Goal: Task Accomplishment & Management: Use online tool/utility

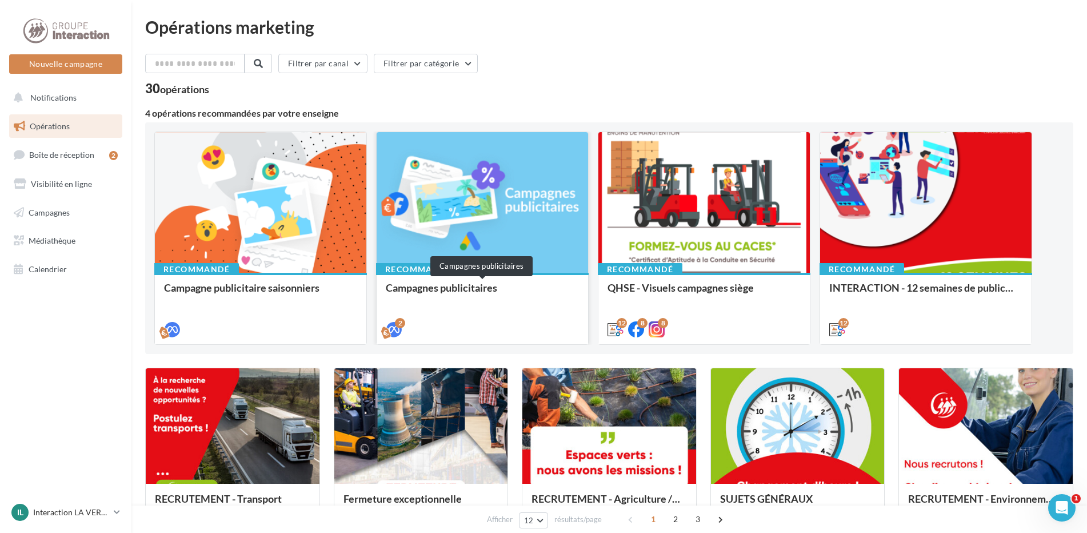
click at [428, 285] on div "Campagnes publicitaires" at bounding box center [482, 293] width 193 height 23
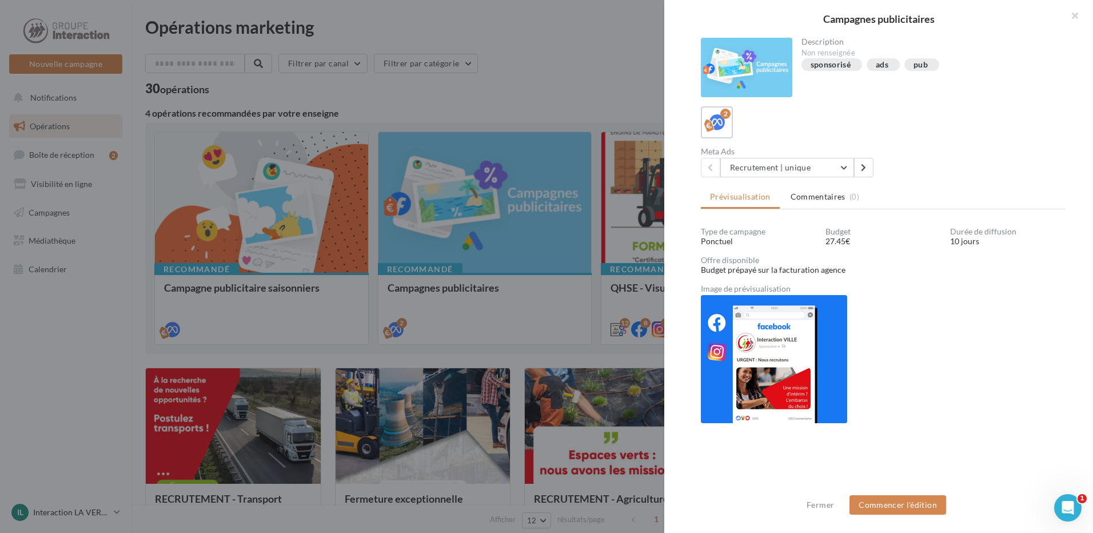
click at [501, 114] on div at bounding box center [546, 266] width 1093 height 533
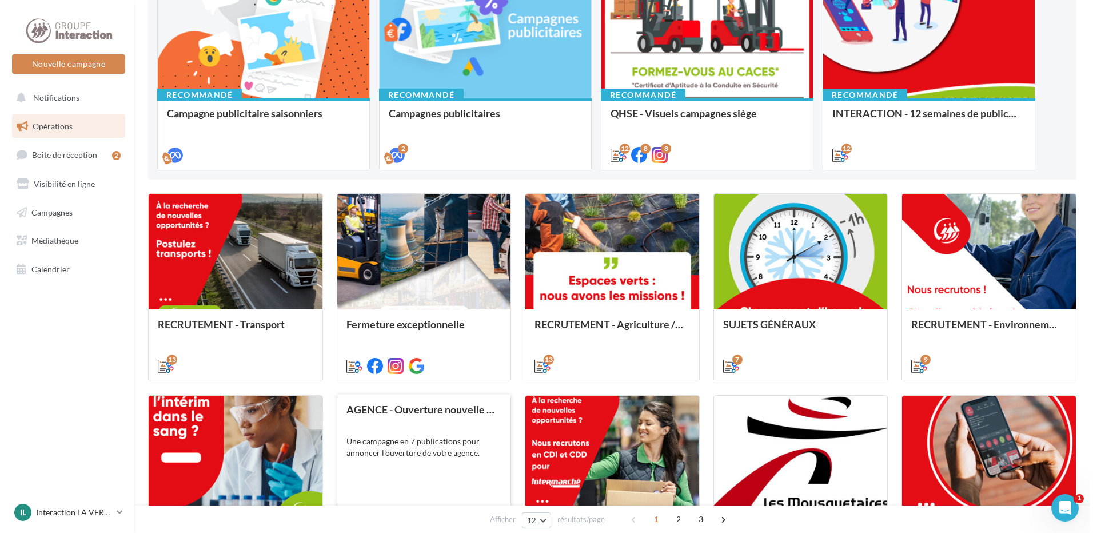
scroll to position [229, 0]
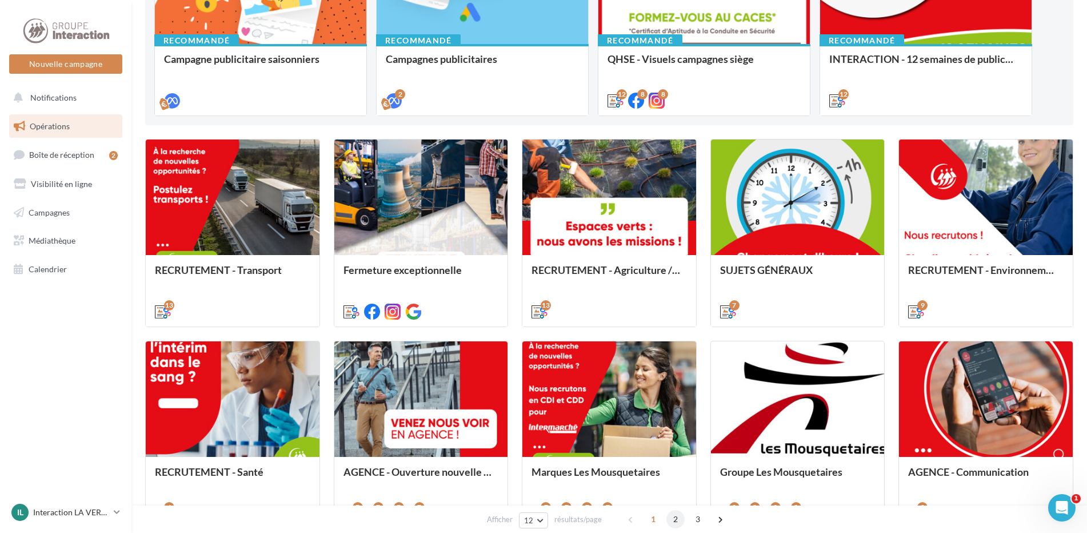
click at [680, 519] on span "2" at bounding box center [676, 519] width 18 height 18
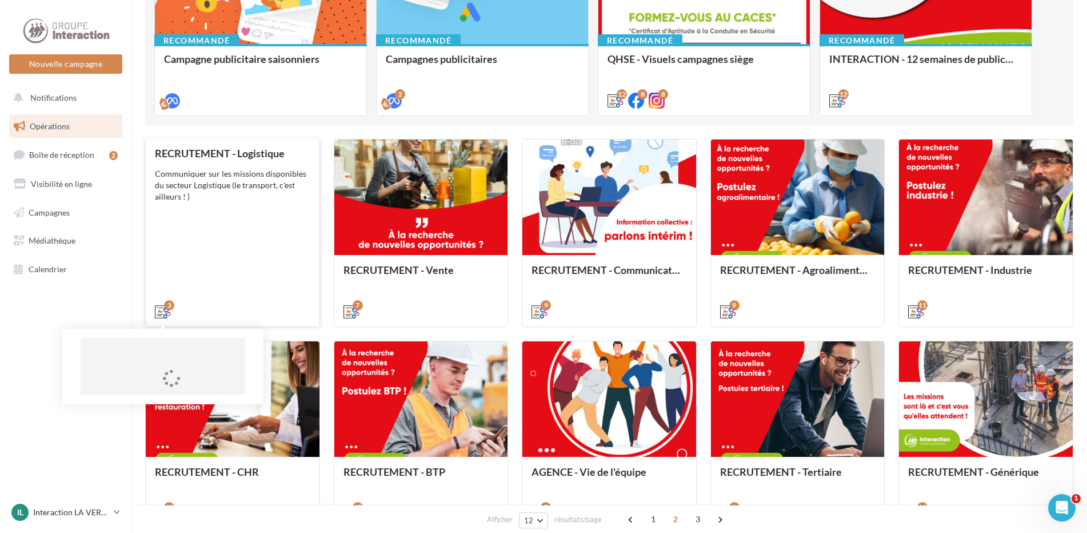
click at [160, 309] on icon at bounding box center [163, 312] width 16 height 16
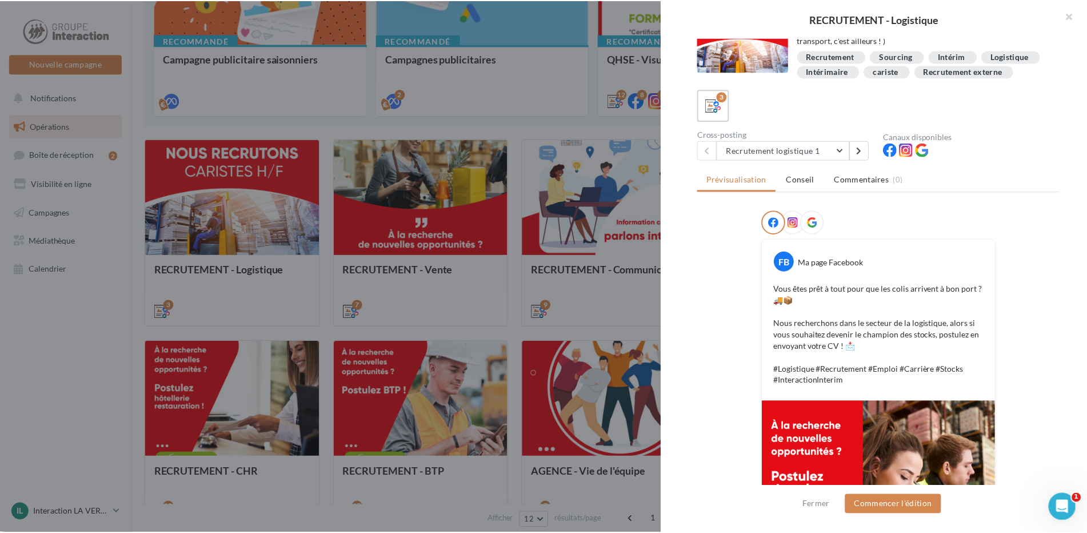
scroll to position [23, 0]
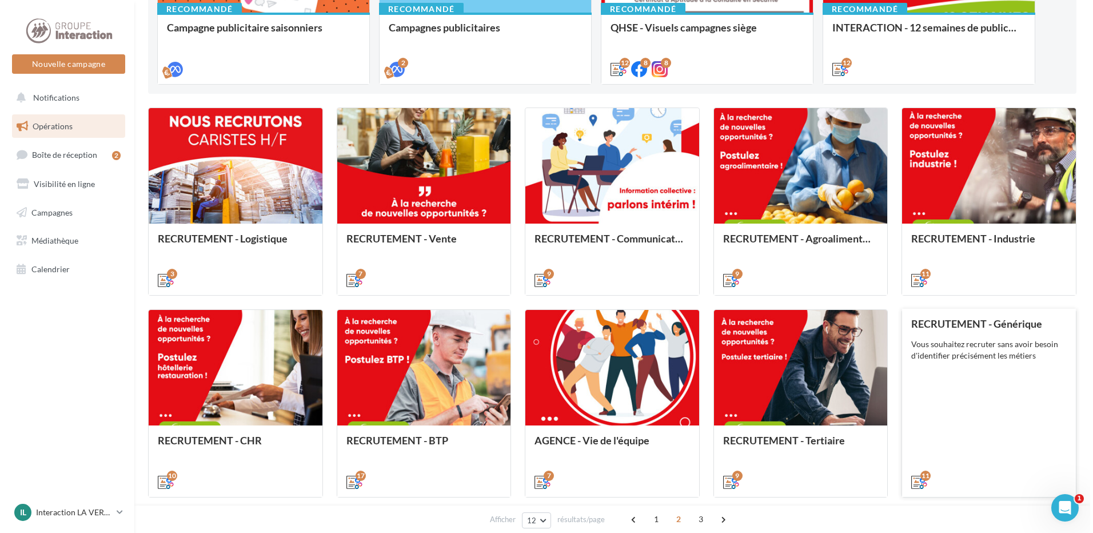
scroll to position [286, 0]
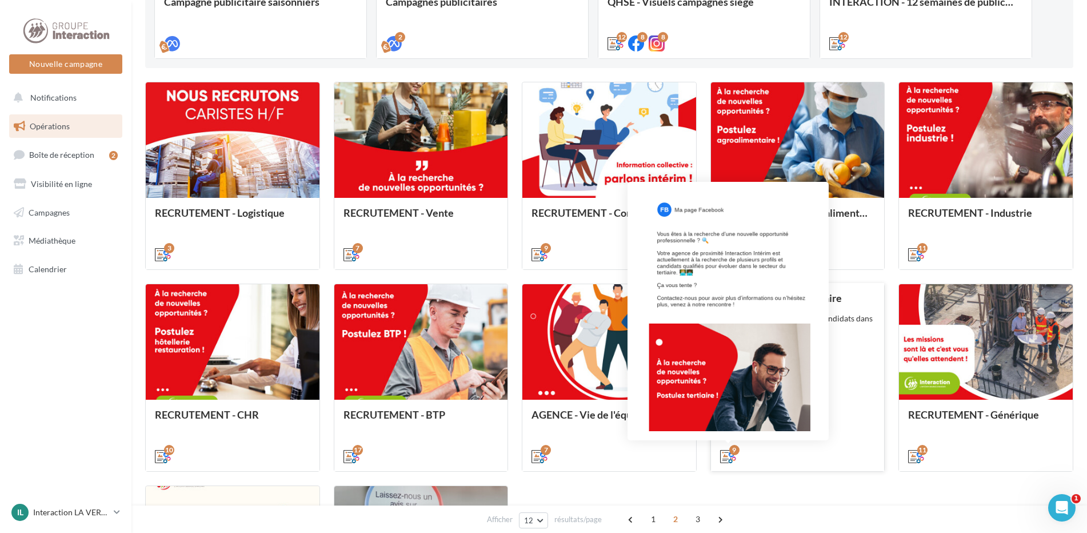
click at [728, 458] on icon at bounding box center [728, 456] width 16 height 16
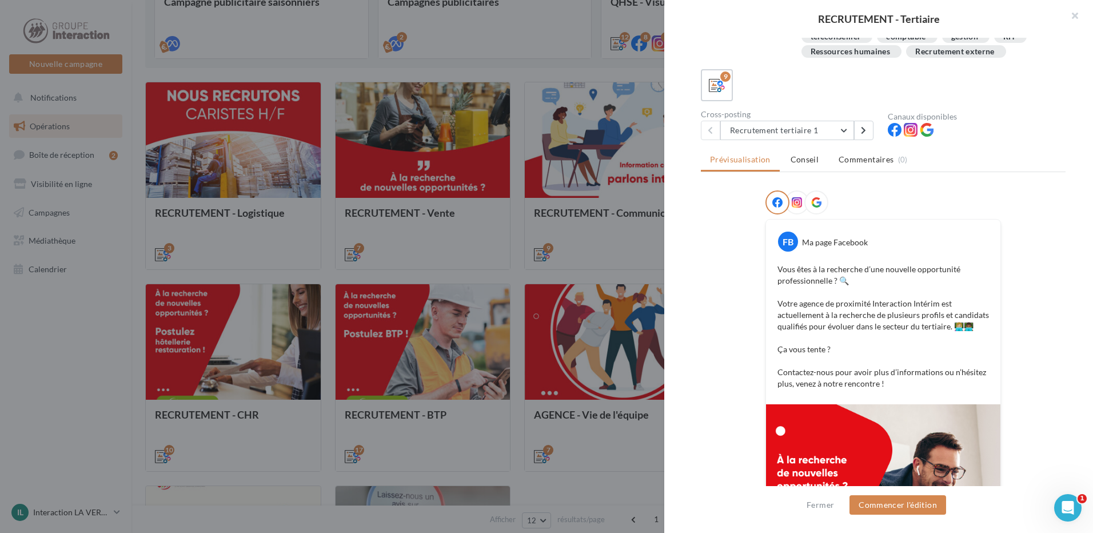
scroll to position [7, 0]
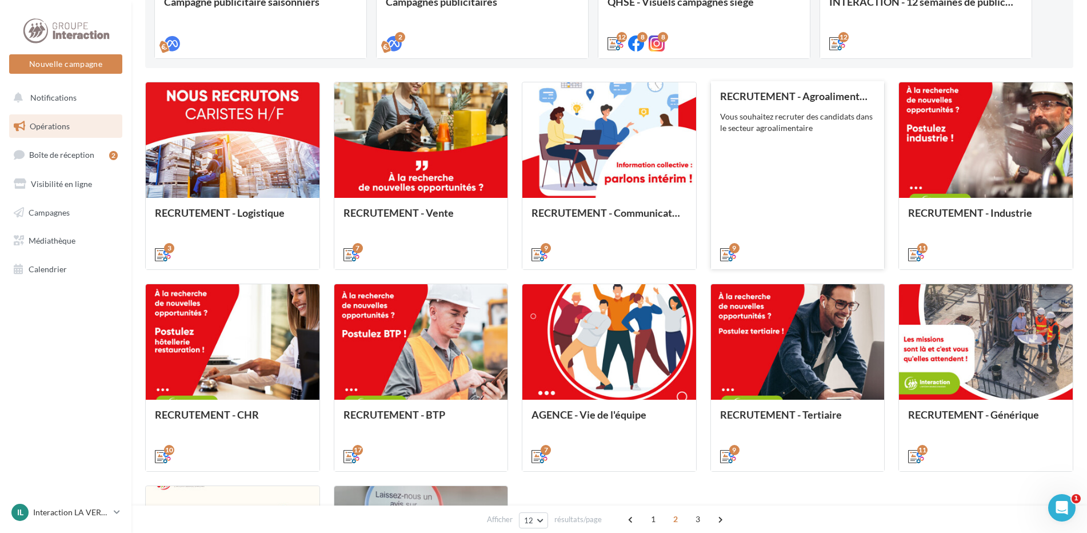
click at [801, 123] on div "Vous souhaitez recruter des candidats dans le secteur agroalimentaire" at bounding box center [797, 122] width 155 height 23
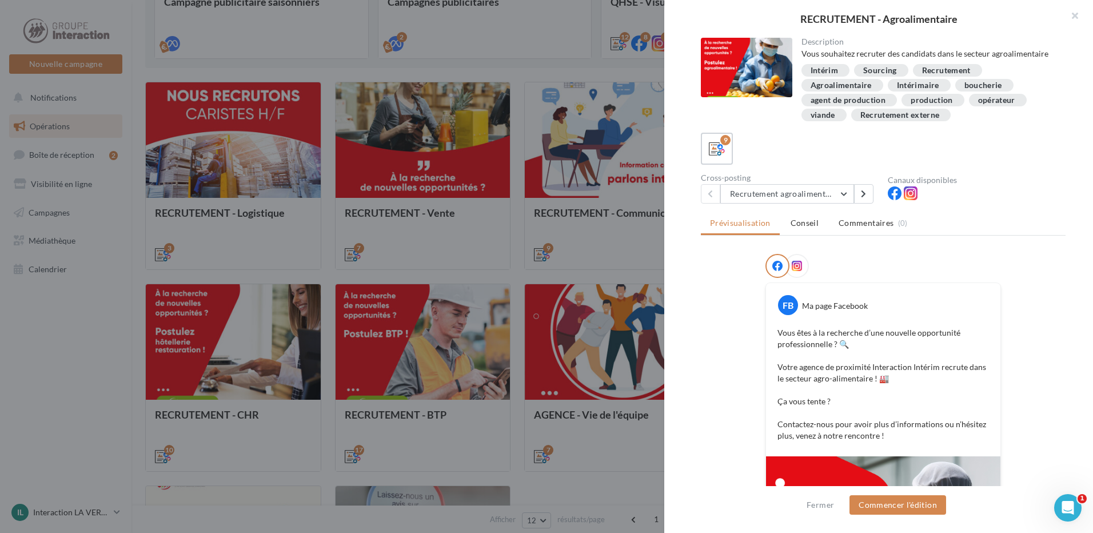
click at [829, 69] on div "Intérim" at bounding box center [824, 70] width 27 height 9
click at [822, 70] on div "Intérim" at bounding box center [824, 70] width 27 height 9
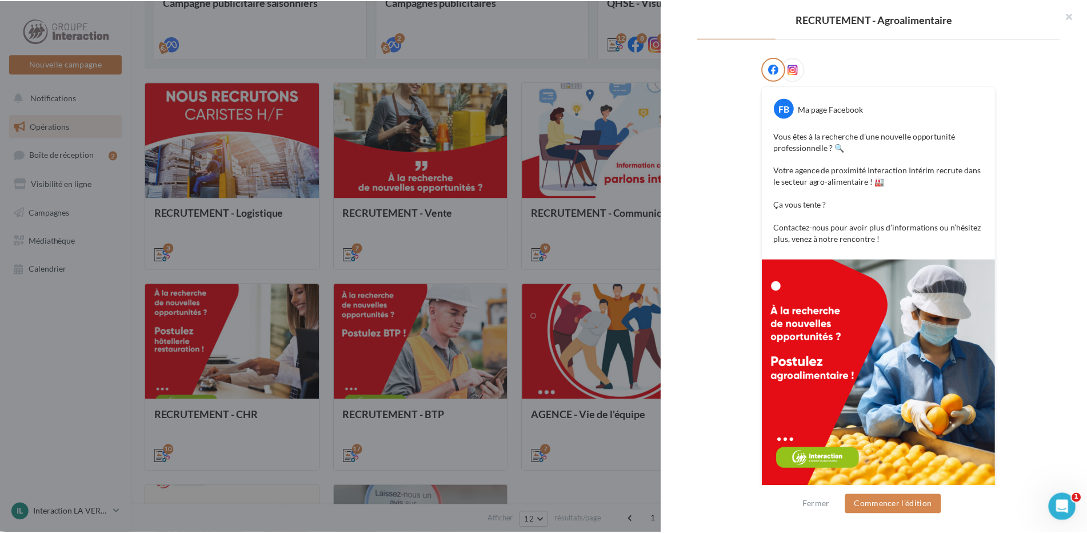
scroll to position [210, 0]
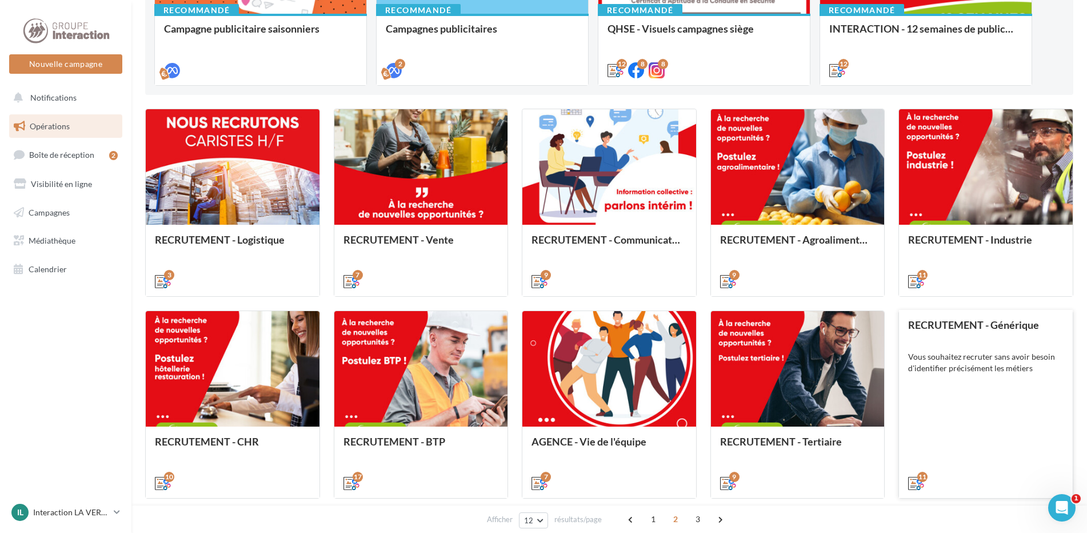
scroll to position [286, 0]
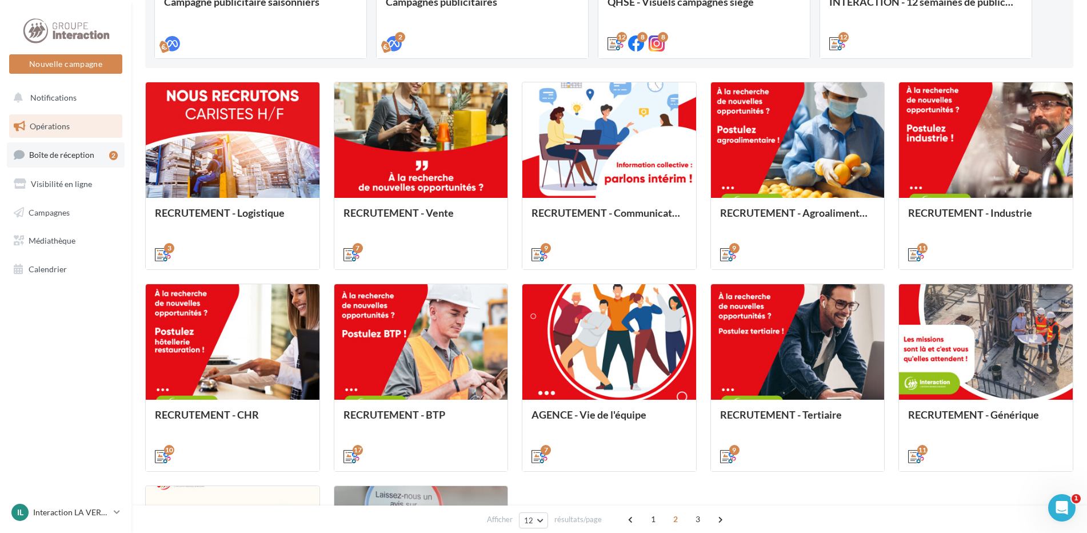
click at [60, 148] on link "Boîte de réception 2" at bounding box center [66, 154] width 118 height 25
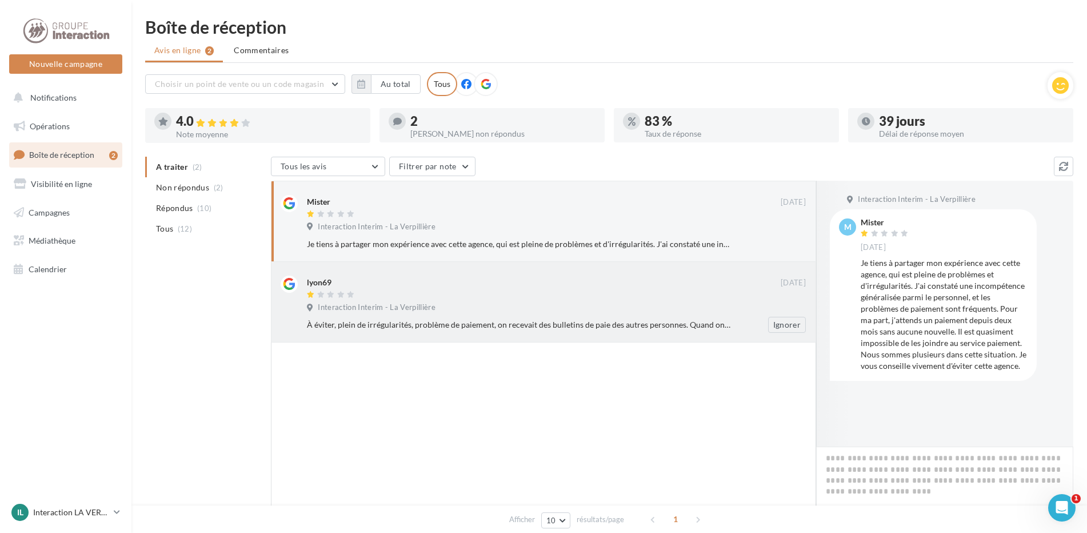
click at [462, 298] on div at bounding box center [544, 295] width 474 height 10
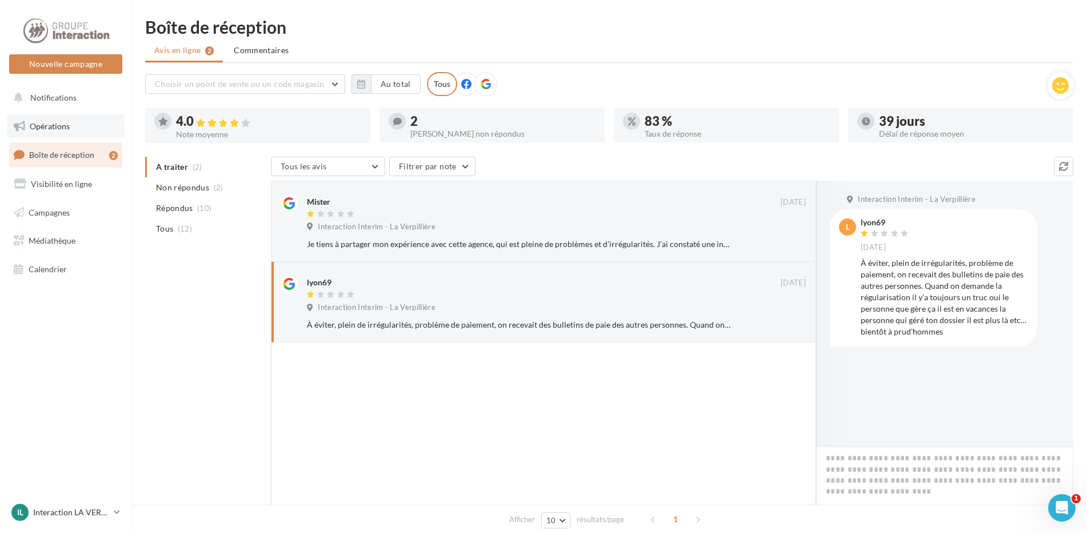
click at [61, 130] on span "Opérations" at bounding box center [50, 126] width 40 height 10
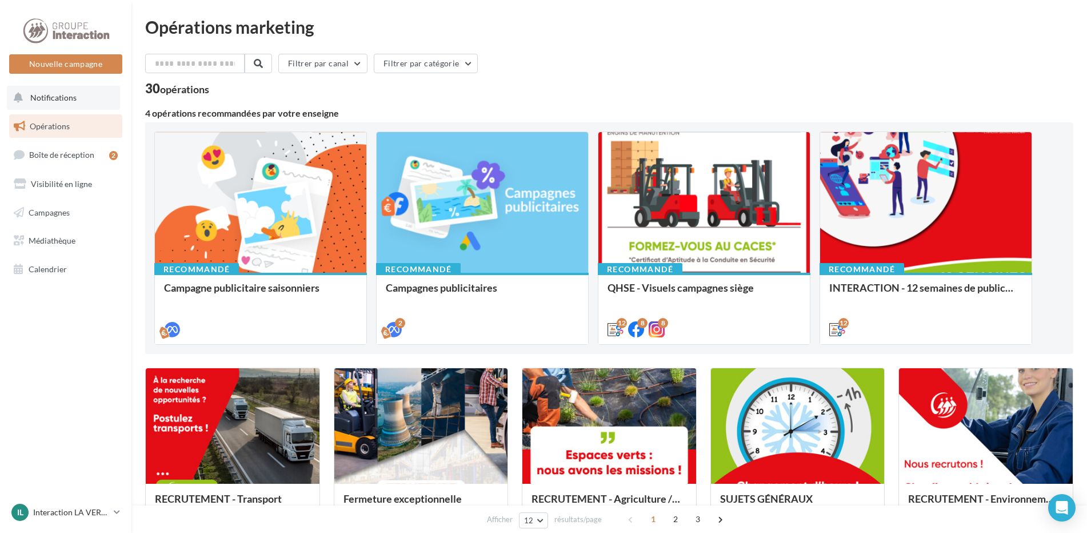
drag, startPoint x: 0, startPoint y: 0, endPoint x: 63, endPoint y: 95, distance: 114.2
click at [62, 95] on span "Notifications" at bounding box center [53, 98] width 46 height 10
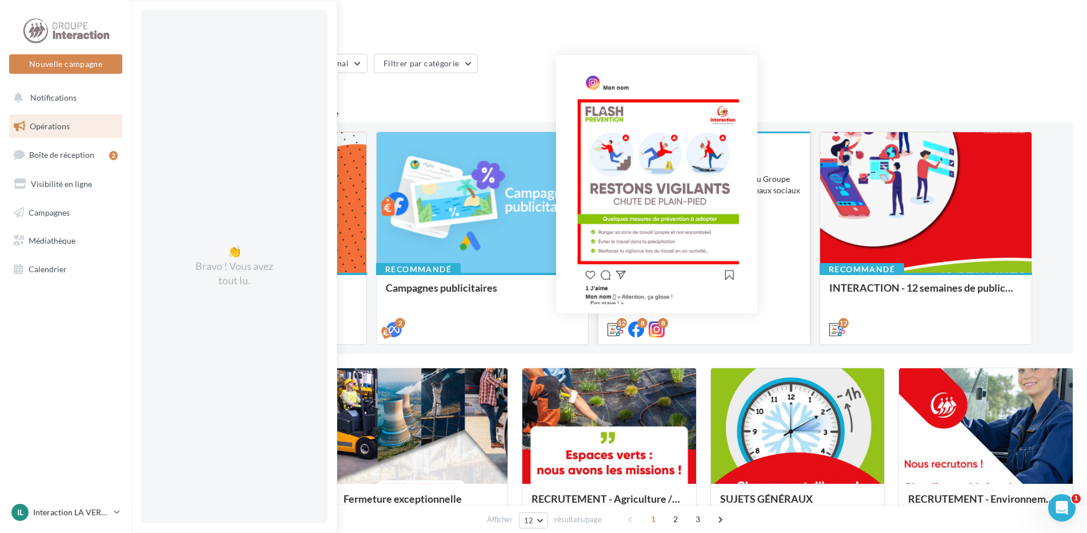
click at [656, 328] on icon at bounding box center [657, 329] width 16 height 16
